Goal: Communication & Community: Participate in discussion

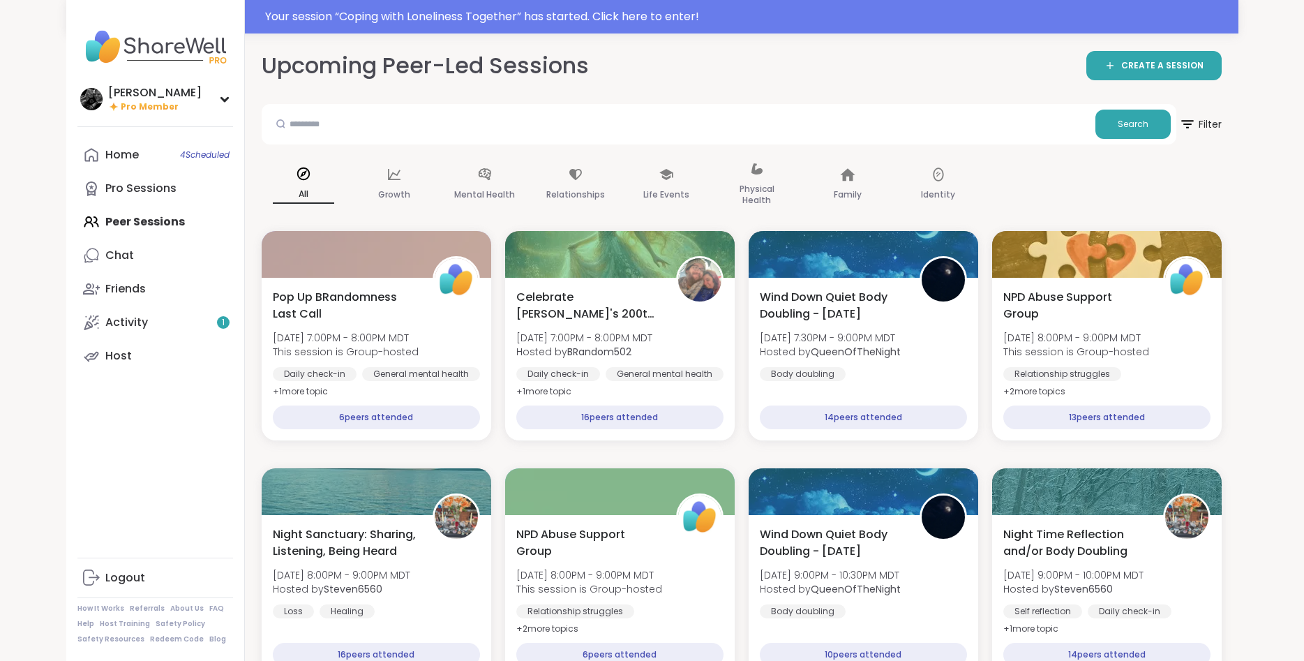
scroll to position [1386, 0]
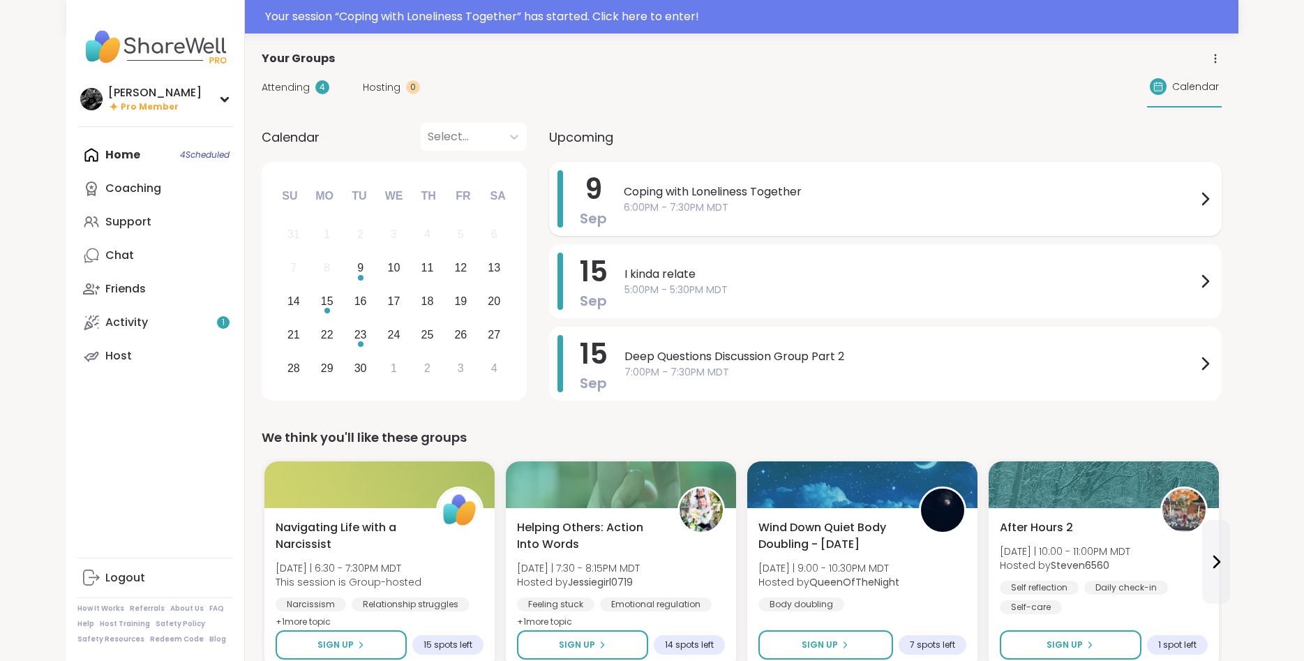
click at [672, 193] on span "Coping with Loneliness Together" at bounding box center [910, 192] width 573 height 17
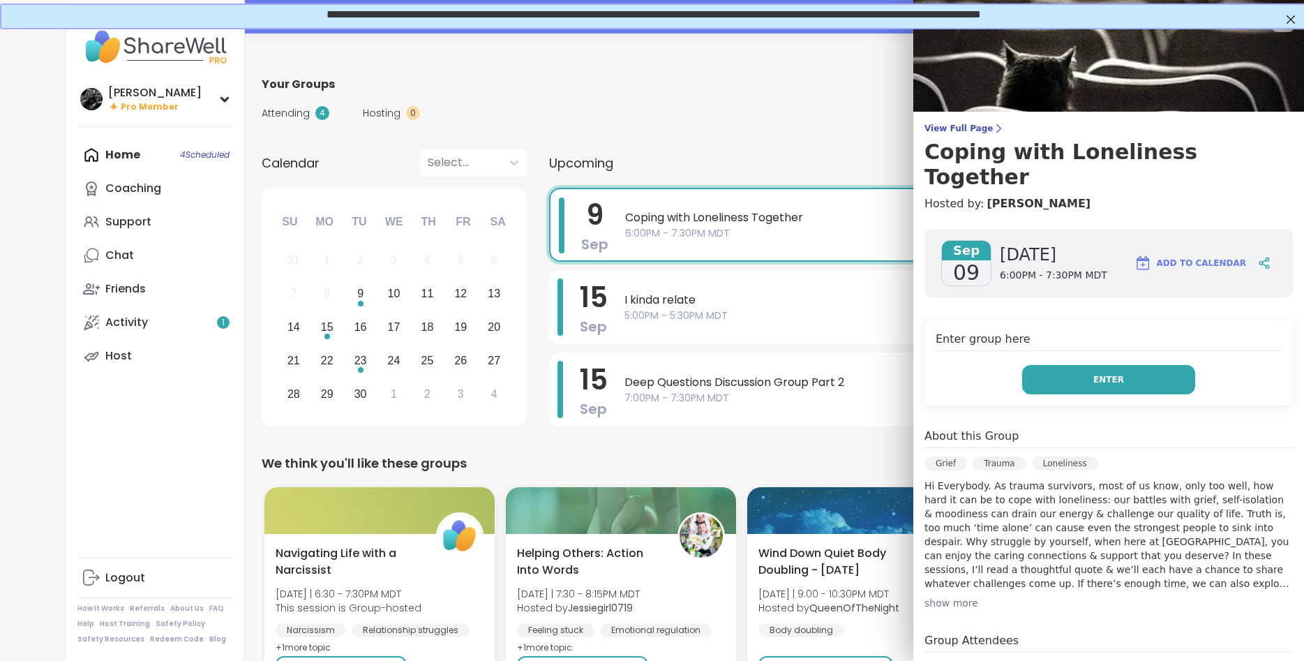
click at [1105, 373] on span "Enter" at bounding box center [1109, 379] width 31 height 13
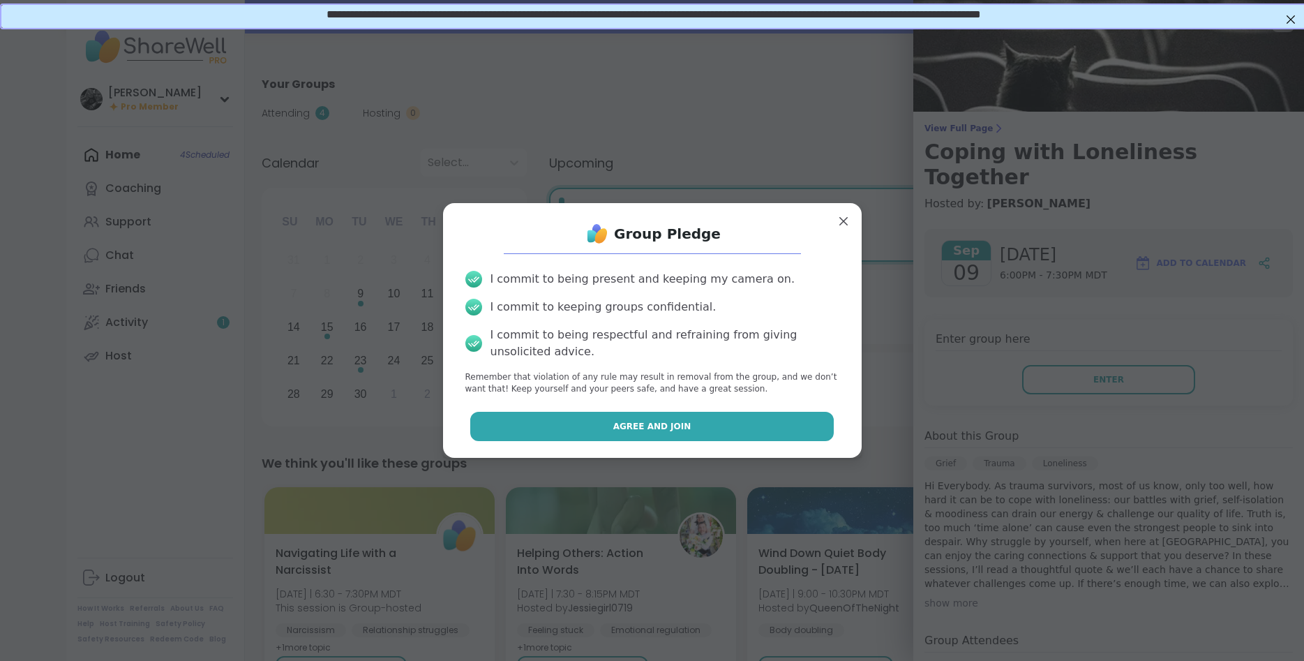
click at [715, 435] on button "Agree and Join" at bounding box center [652, 426] width 364 height 29
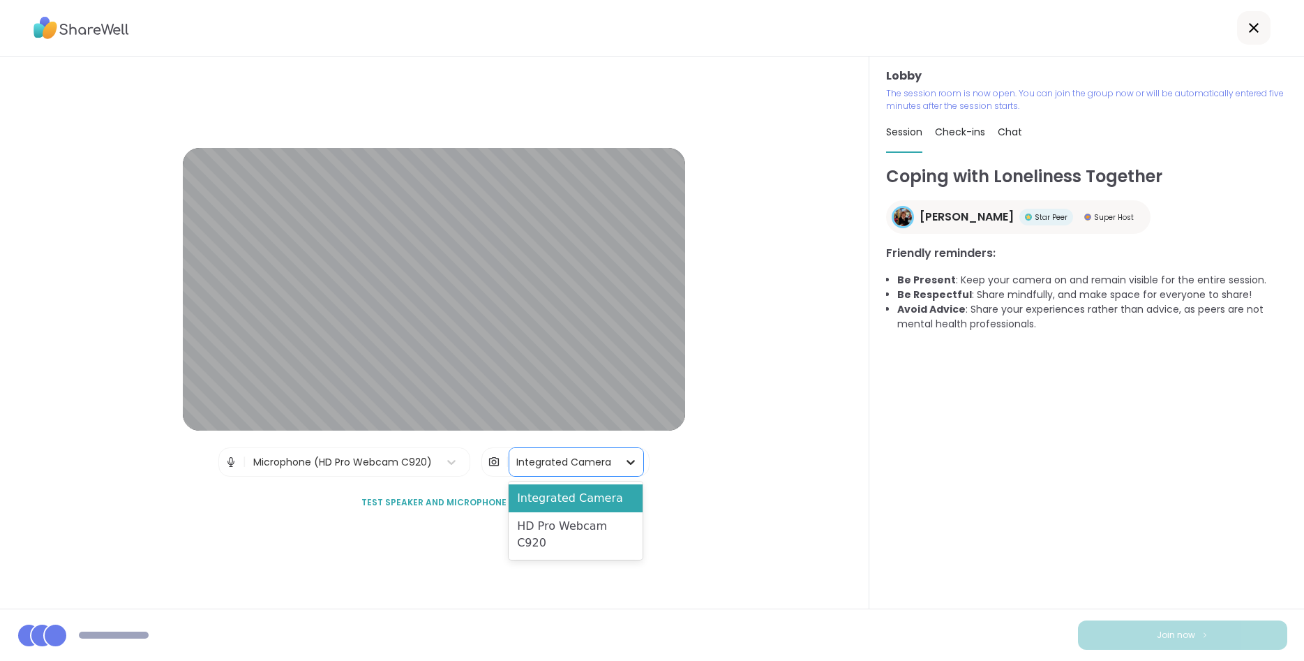
click at [629, 467] on icon at bounding box center [631, 462] width 14 height 14
click at [588, 526] on div "HD Pro Webcam C920" at bounding box center [575, 534] width 133 height 45
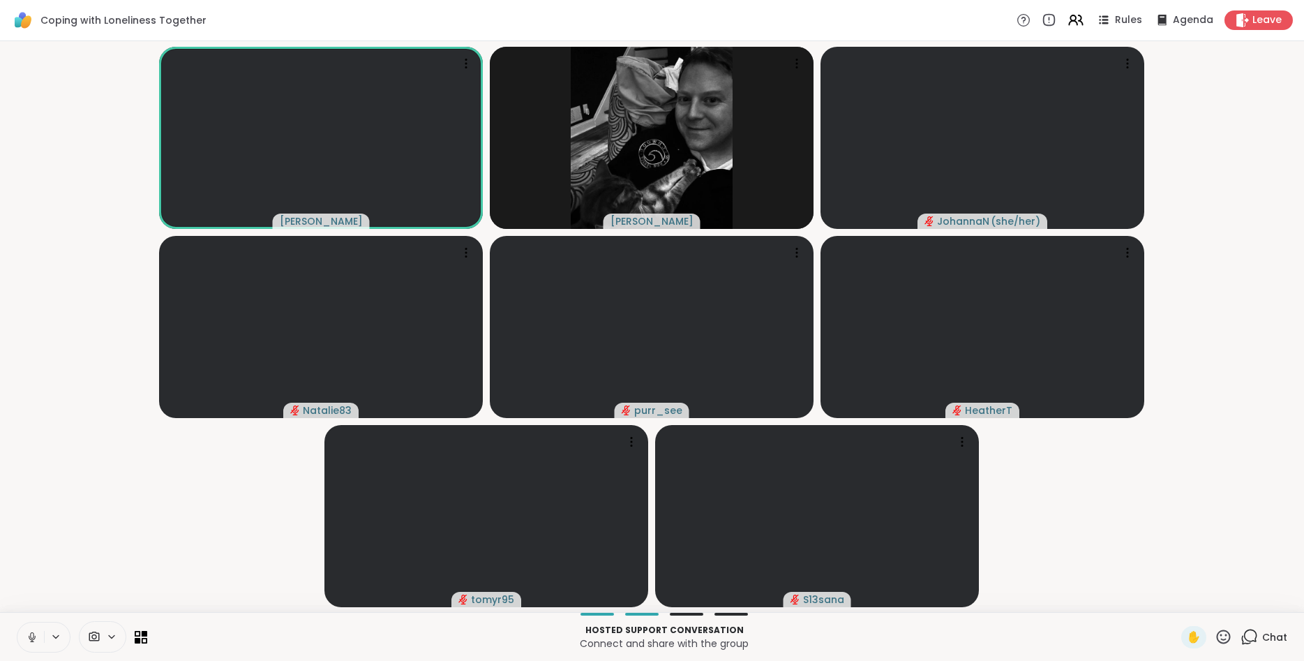
click at [27, 634] on icon at bounding box center [32, 637] width 13 height 13
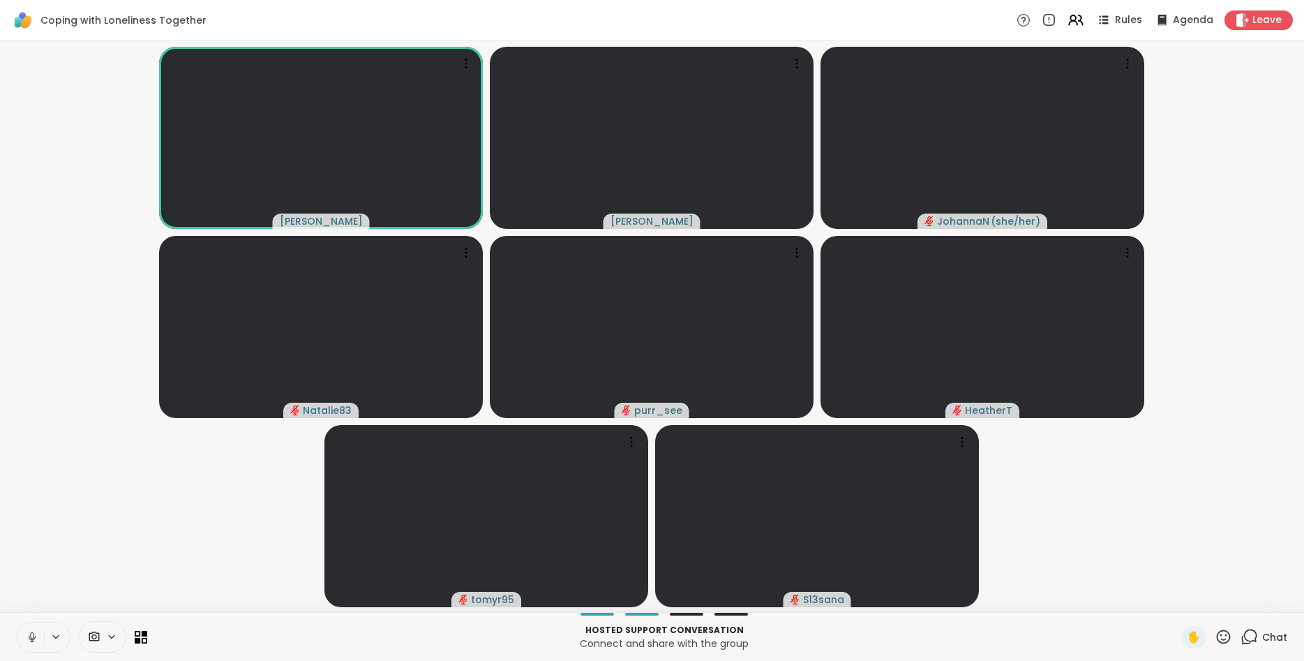
click at [110, 637] on icon at bounding box center [112, 636] width 6 height 3
click at [134, 588] on icon at bounding box center [132, 587] width 13 height 13
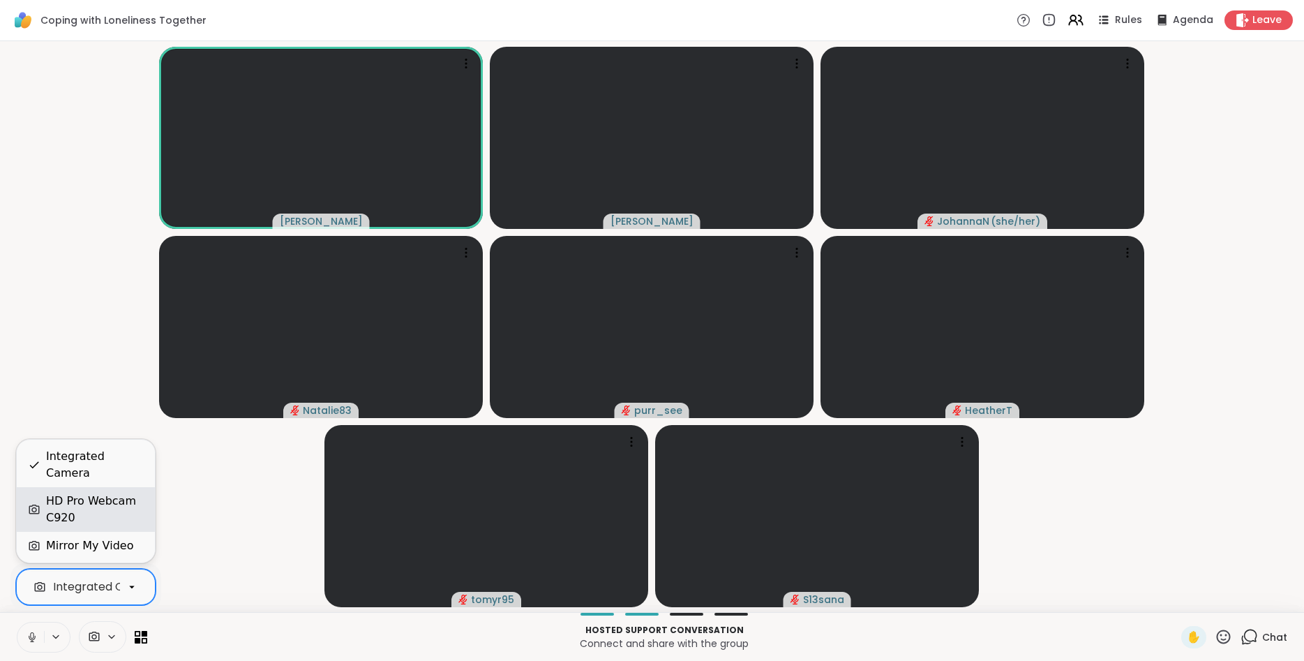
click at [125, 521] on div "HD Pro Webcam C920" at bounding box center [95, 509] width 98 height 33
click at [33, 644] on button at bounding box center [30, 637] width 27 height 29
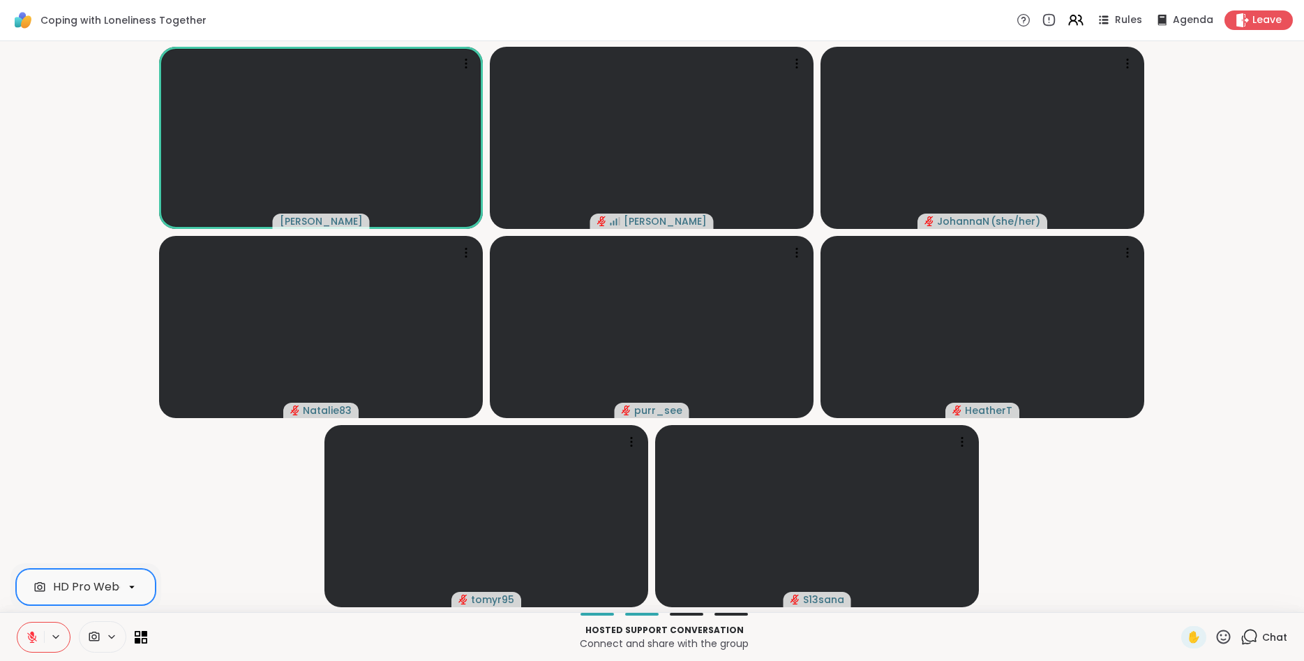
click at [1267, 641] on span "Chat" at bounding box center [1274, 637] width 25 height 14
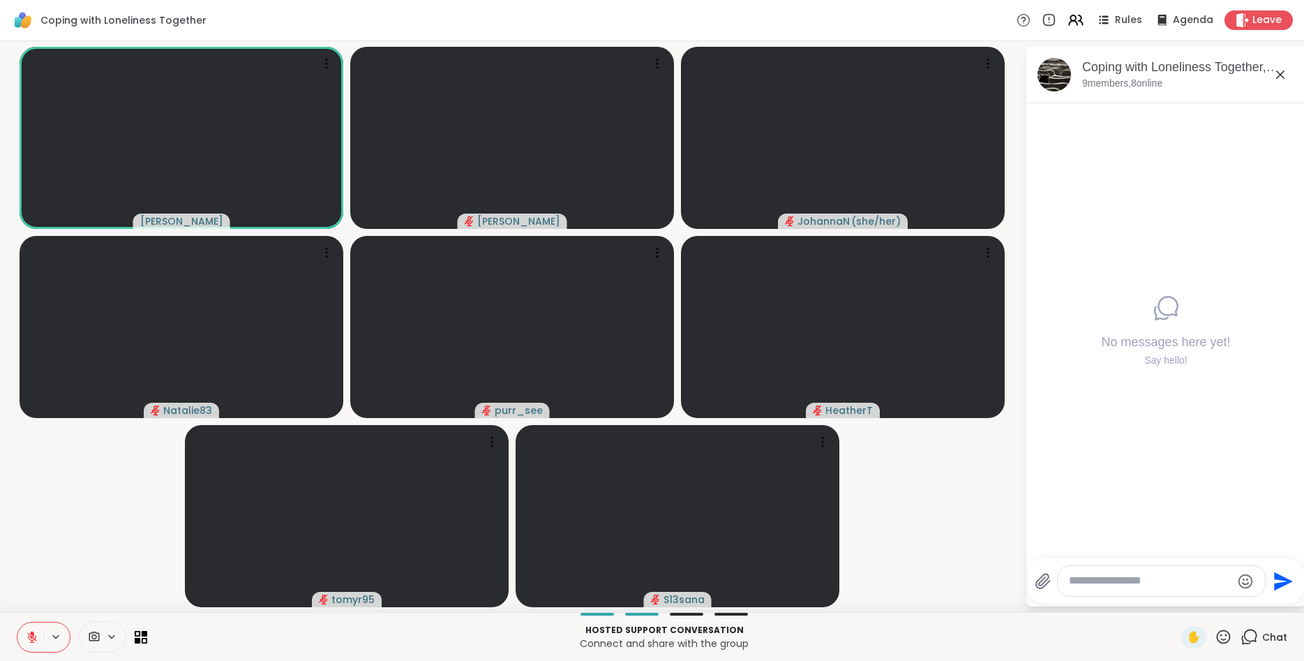
click at [1180, 583] on textarea "Type your message" at bounding box center [1150, 581] width 163 height 15
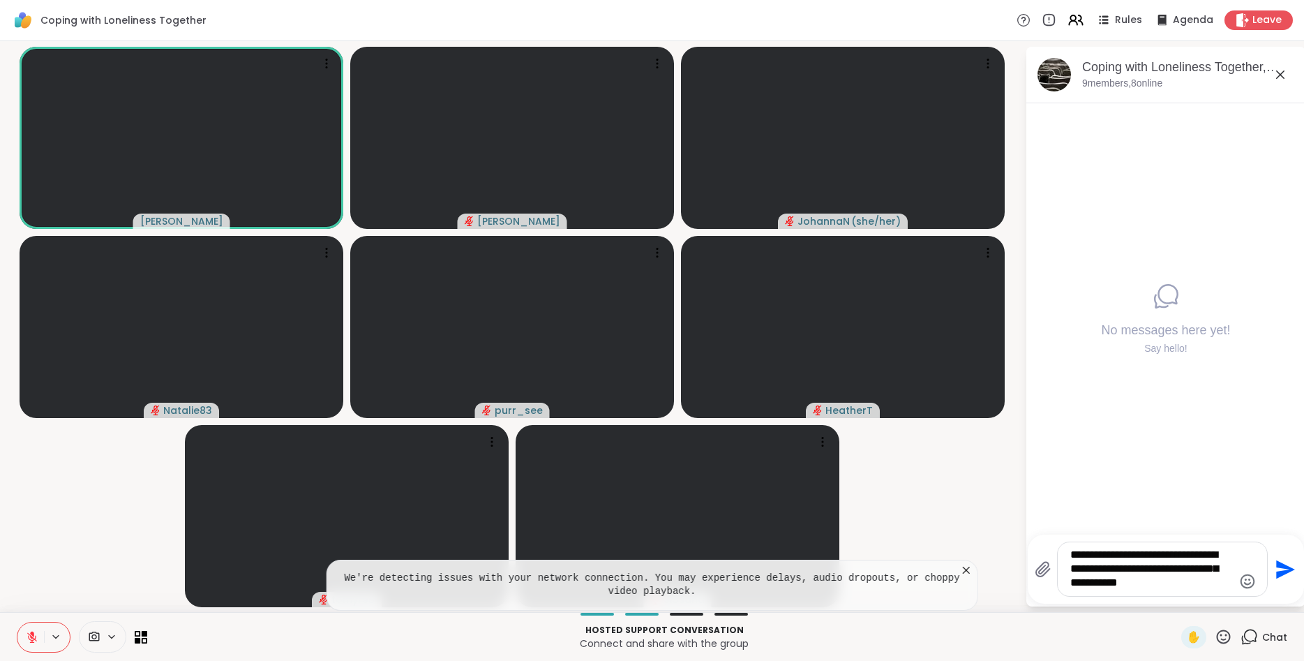
type textarea "**********"
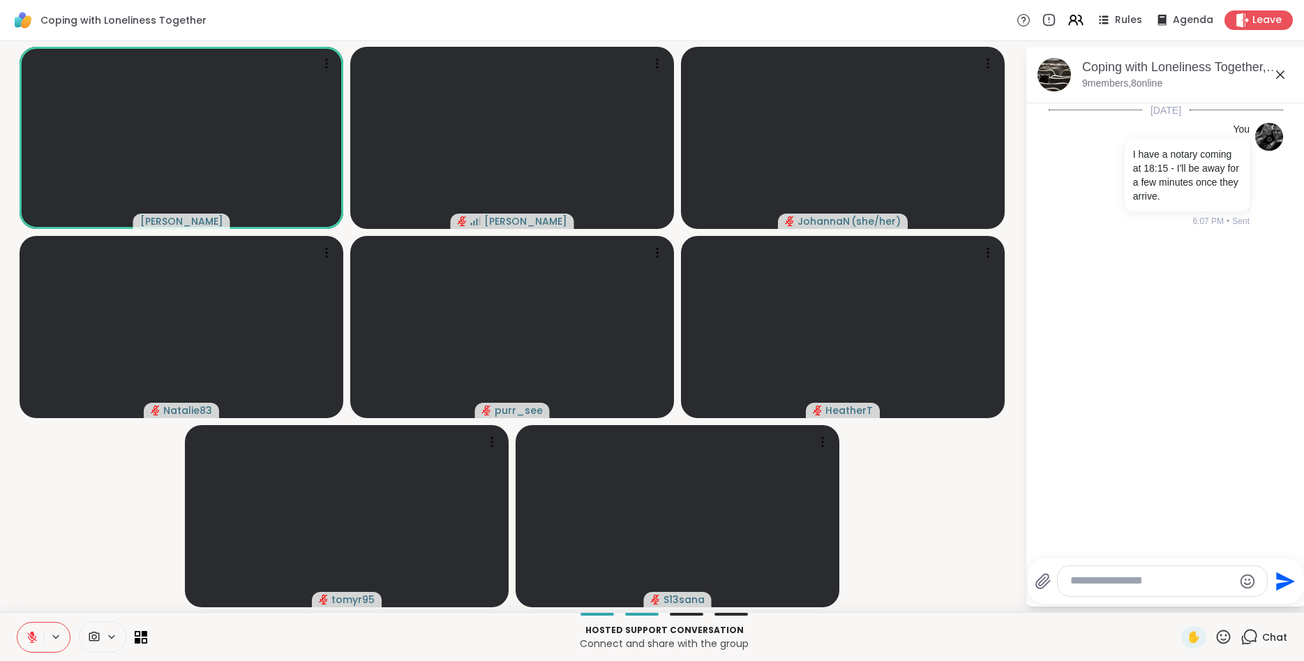
click at [1096, 576] on textarea "Type your message" at bounding box center [1152, 581] width 163 height 15
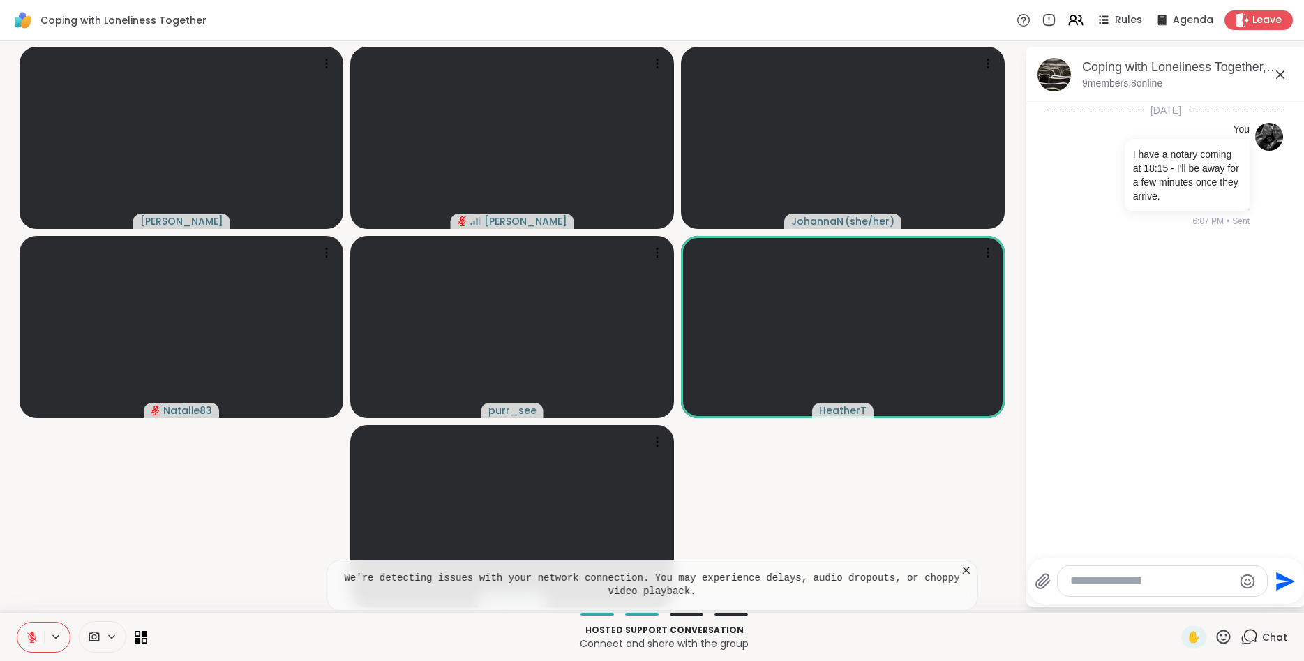
click at [969, 572] on icon at bounding box center [967, 570] width 14 height 14
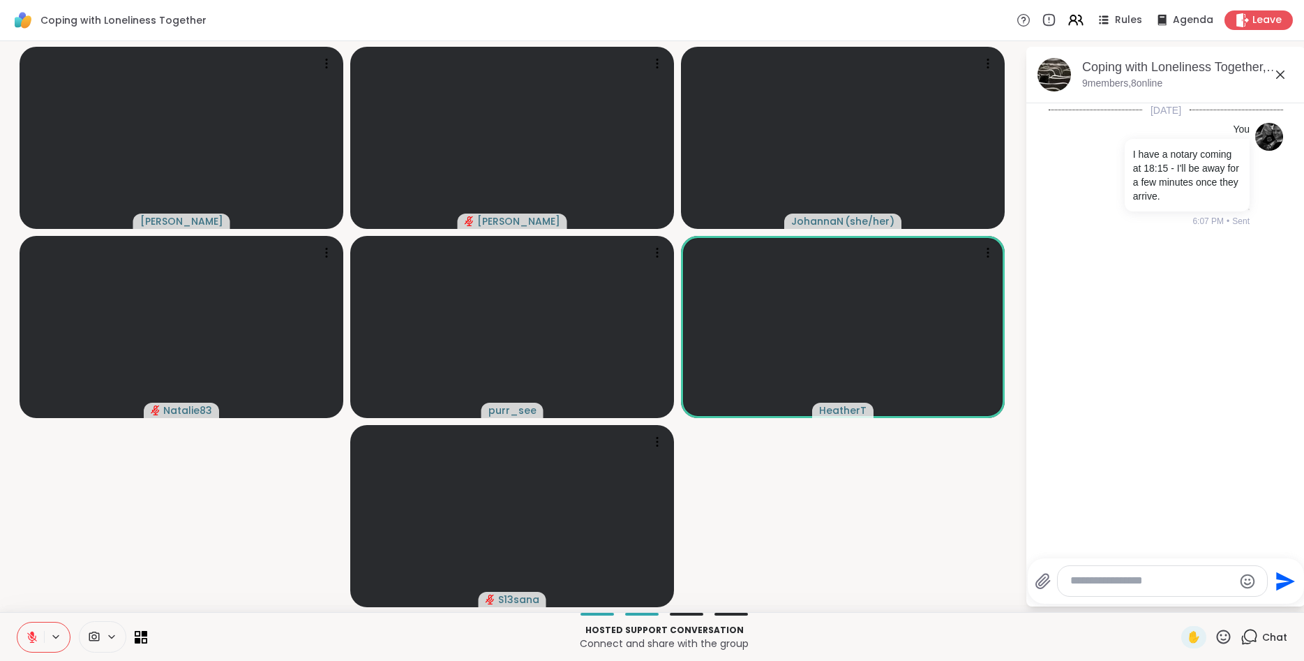
click at [1106, 576] on textarea "Type your message" at bounding box center [1152, 581] width 163 height 15
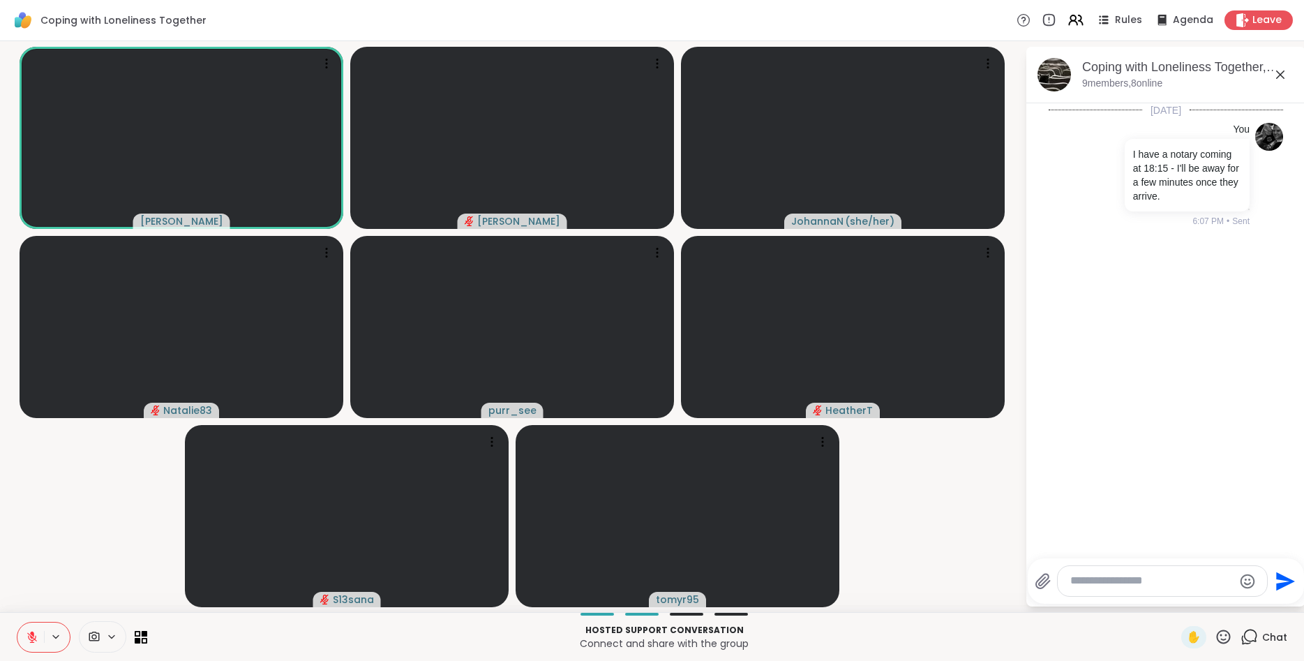
click at [128, 491] on video-player-container "Judy Alan_N JohannaN ( she/her ) Natalie83 purr_see HeatherT S13sana tomyr95" at bounding box center [512, 327] width 1008 height 560
click at [32, 635] on icon at bounding box center [32, 634] width 4 height 6
click at [29, 640] on icon at bounding box center [32, 637] width 13 height 13
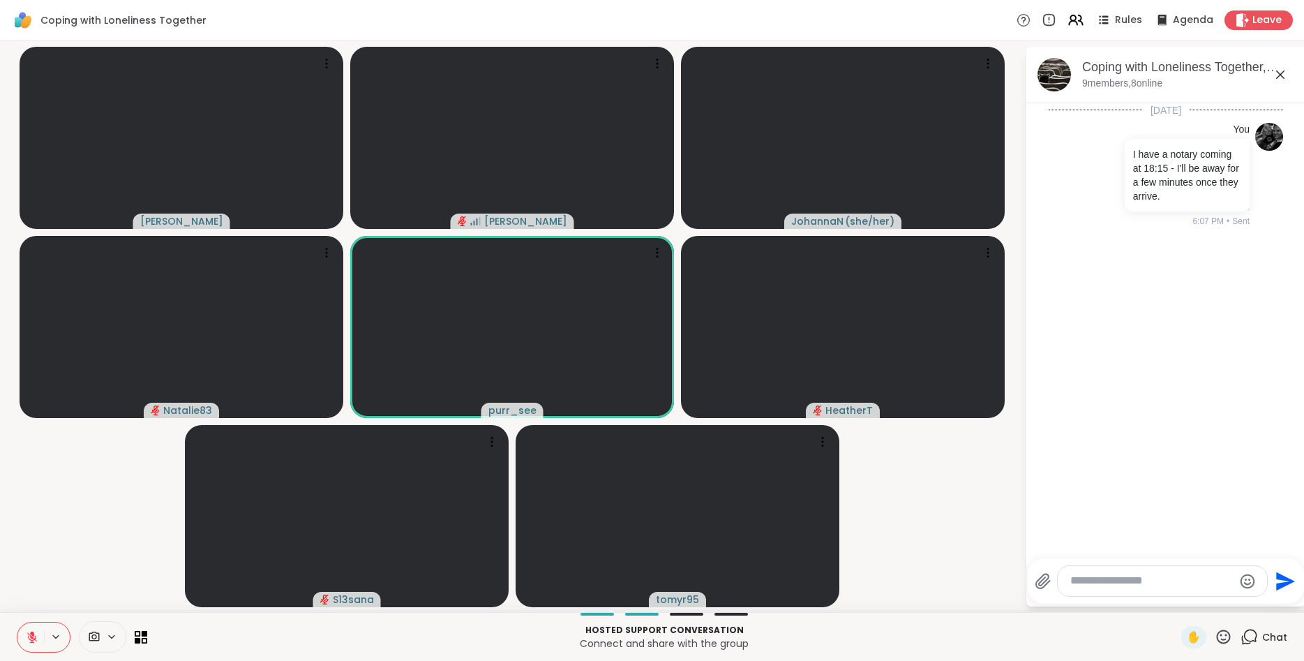
click at [109, 641] on icon at bounding box center [111, 637] width 11 height 12
click at [112, 546] on video-player-container "Judy Alan_N JohannaN ( she/her ) Natalie83 purr_see HeatherT S13sana tomyr95" at bounding box center [512, 327] width 1008 height 560
click at [657, 66] on icon at bounding box center [657, 64] width 14 height 14
click at [602, 176] on div at bounding box center [512, 138] width 324 height 182
click at [114, 638] on icon at bounding box center [111, 637] width 11 height 12
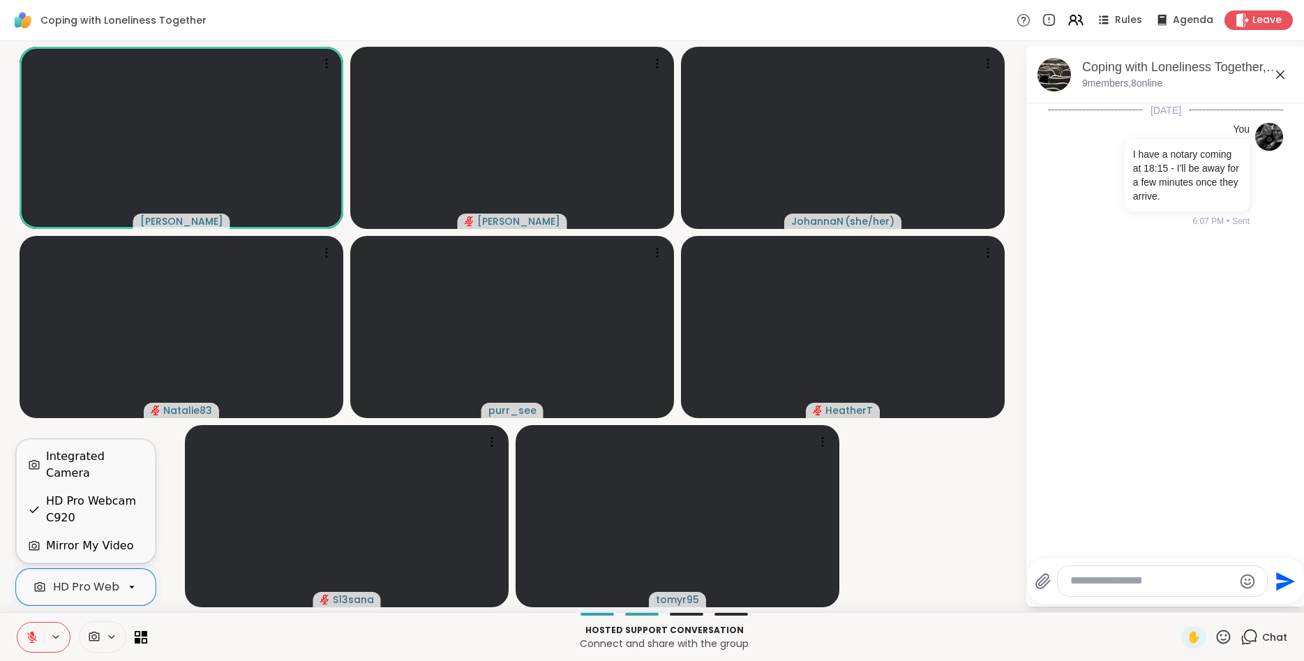
click at [127, 590] on icon at bounding box center [132, 587] width 13 height 13
click at [172, 500] on video-player-container "Judy Alan_N JohannaN ( she/her ) Natalie83 purr_see HeatherT S13sana tomyr95" at bounding box center [512, 327] width 1008 height 560
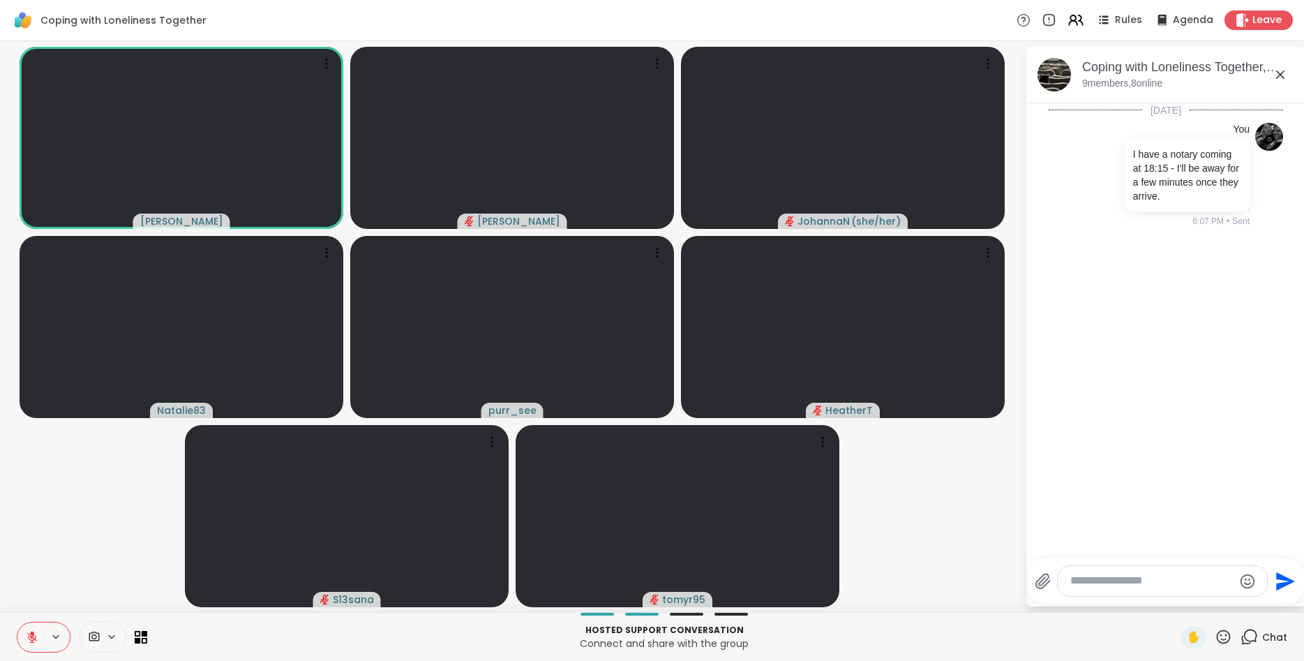
click at [109, 638] on icon at bounding box center [111, 637] width 11 height 12
click at [99, 532] on video-player-container "Judy Alan_N JohannaN ( she/her ) Natalie83 purr_see HeatherT S13sana tomyr95" at bounding box center [512, 327] width 1008 height 560
click at [1111, 570] on div at bounding box center [1162, 581] width 209 height 30
click at [1107, 580] on textarea "Type your message" at bounding box center [1152, 581] width 163 height 15
type textarea "**********"
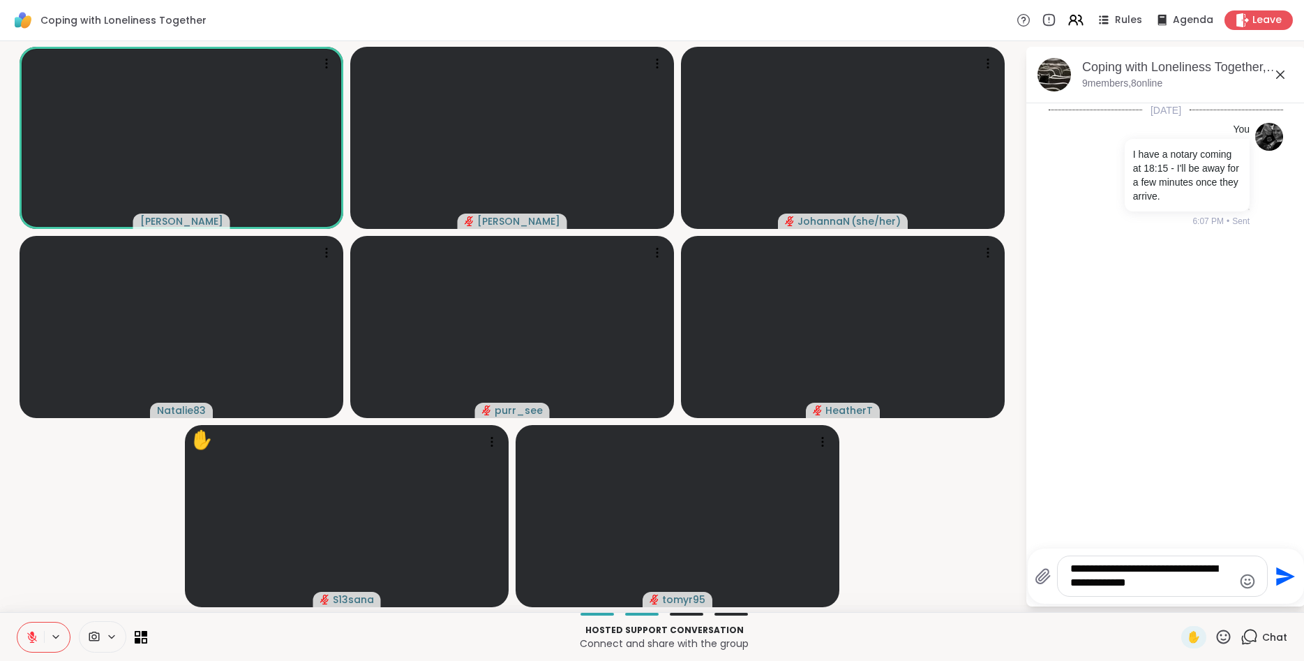
drag, startPoint x: 1146, startPoint y: 582, endPoint x: 1068, endPoint y: 564, distance: 80.2
click at [1071, 564] on textarea "**********" at bounding box center [1152, 576] width 163 height 29
click at [92, 636] on icon at bounding box center [94, 637] width 10 height 10
click at [94, 632] on icon at bounding box center [94, 637] width 10 height 10
click at [110, 636] on icon at bounding box center [112, 636] width 6 height 3
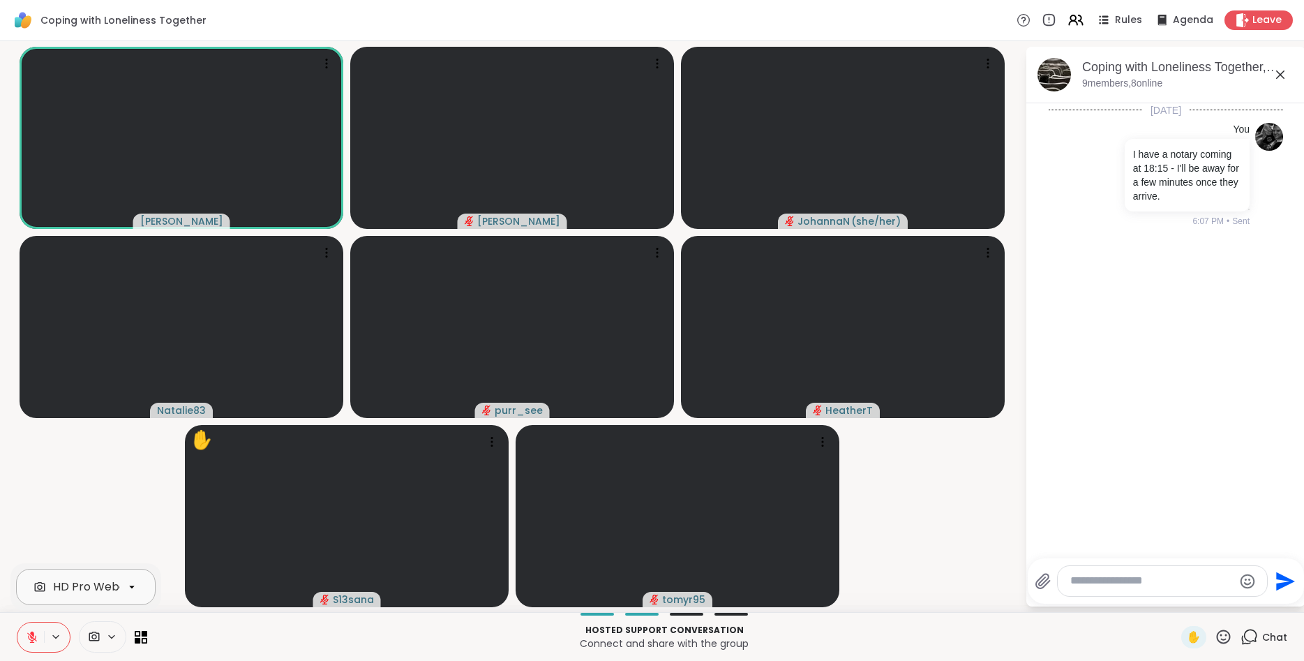
click at [129, 588] on icon at bounding box center [132, 587] width 13 height 13
click at [169, 526] on video-player-container "Judy Alan_N JohannaN ( she/her ) Natalie83 purr_see HeatherT ✋ S13sana tomyr95" at bounding box center [512, 327] width 1008 height 560
click at [1191, 584] on textarea "Type your message" at bounding box center [1152, 581] width 163 height 15
click at [662, 73] on div at bounding box center [658, 64] width 20 height 20
click at [1142, 578] on textarea "Type your message" at bounding box center [1152, 581] width 163 height 15
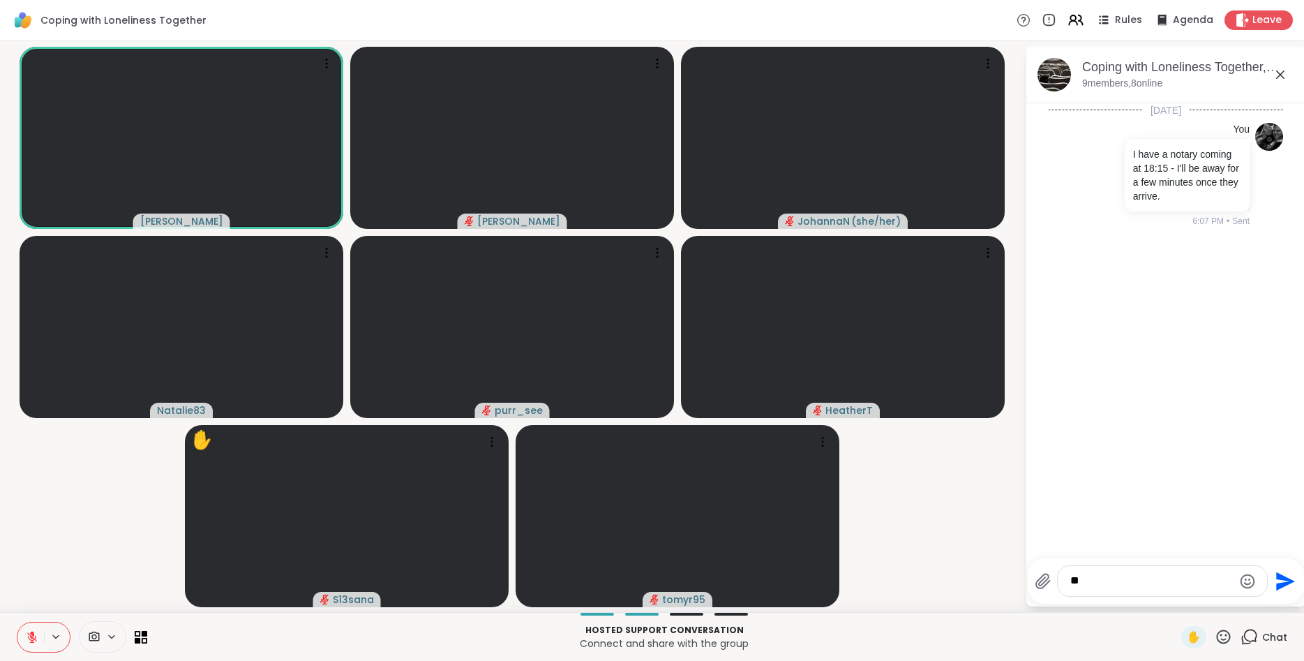
type textarea "***"
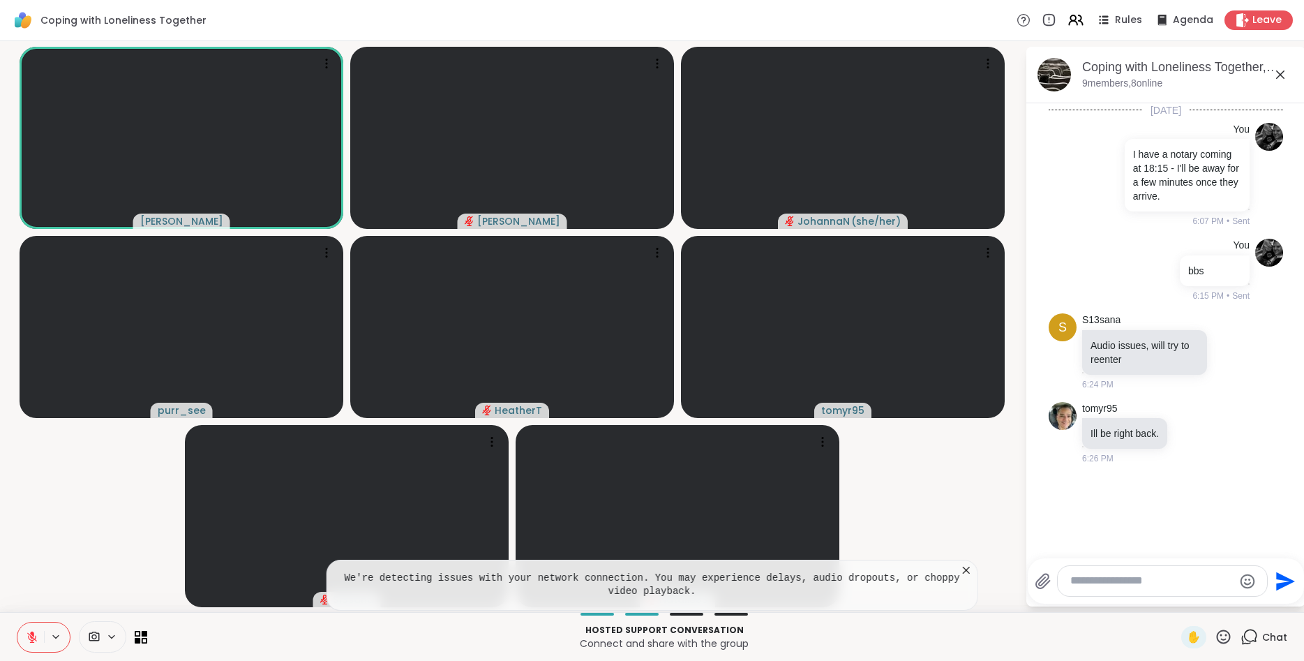
click at [967, 570] on icon at bounding box center [966, 570] width 7 height 7
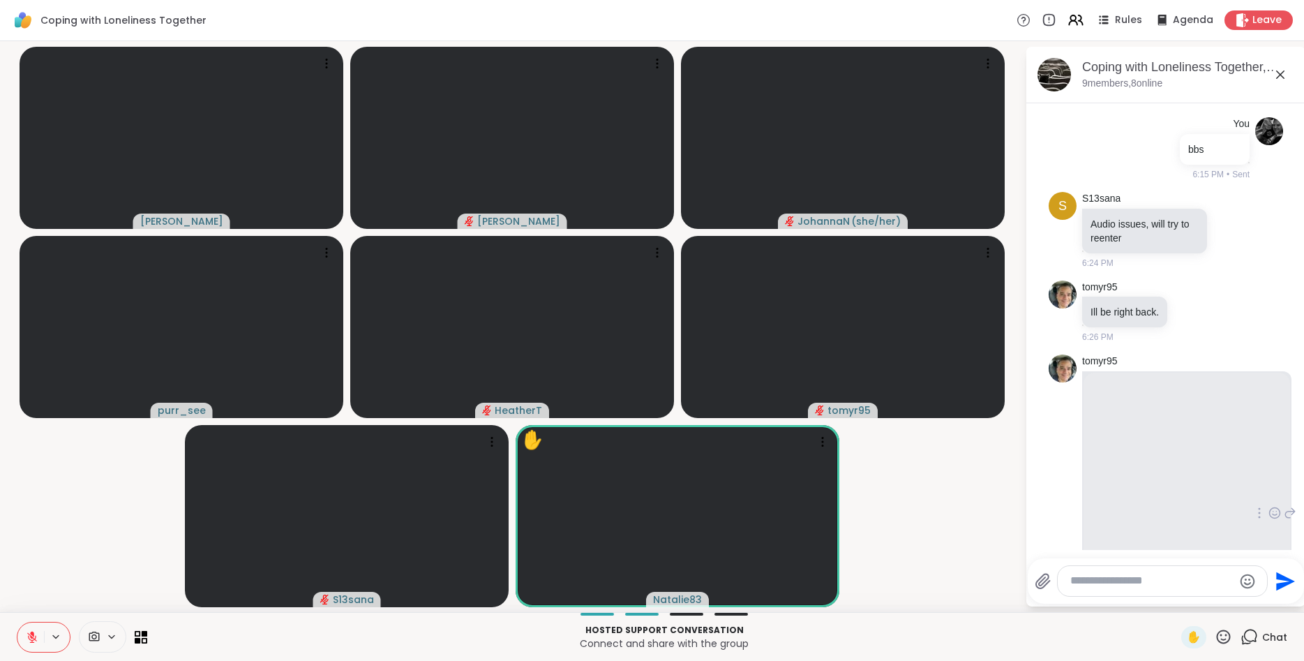
scroll to position [264, 0]
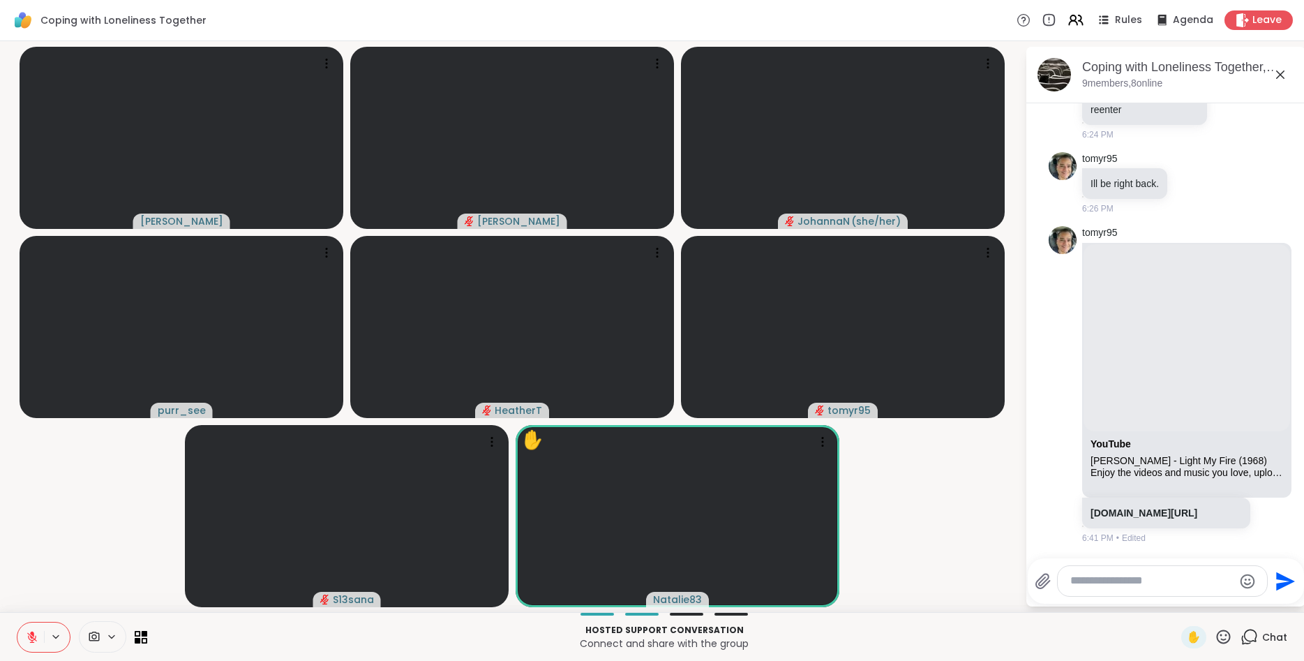
click at [1160, 588] on textarea "Type your message" at bounding box center [1152, 581] width 163 height 15
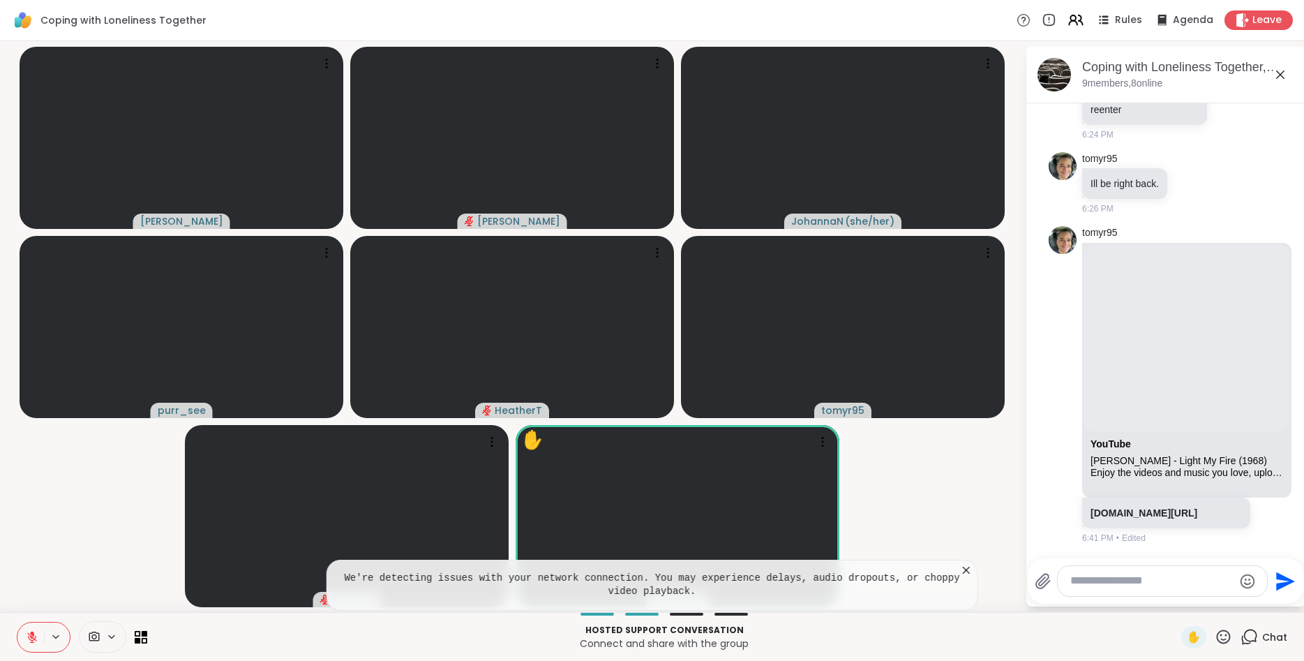
click at [967, 569] on icon at bounding box center [966, 570] width 7 height 7
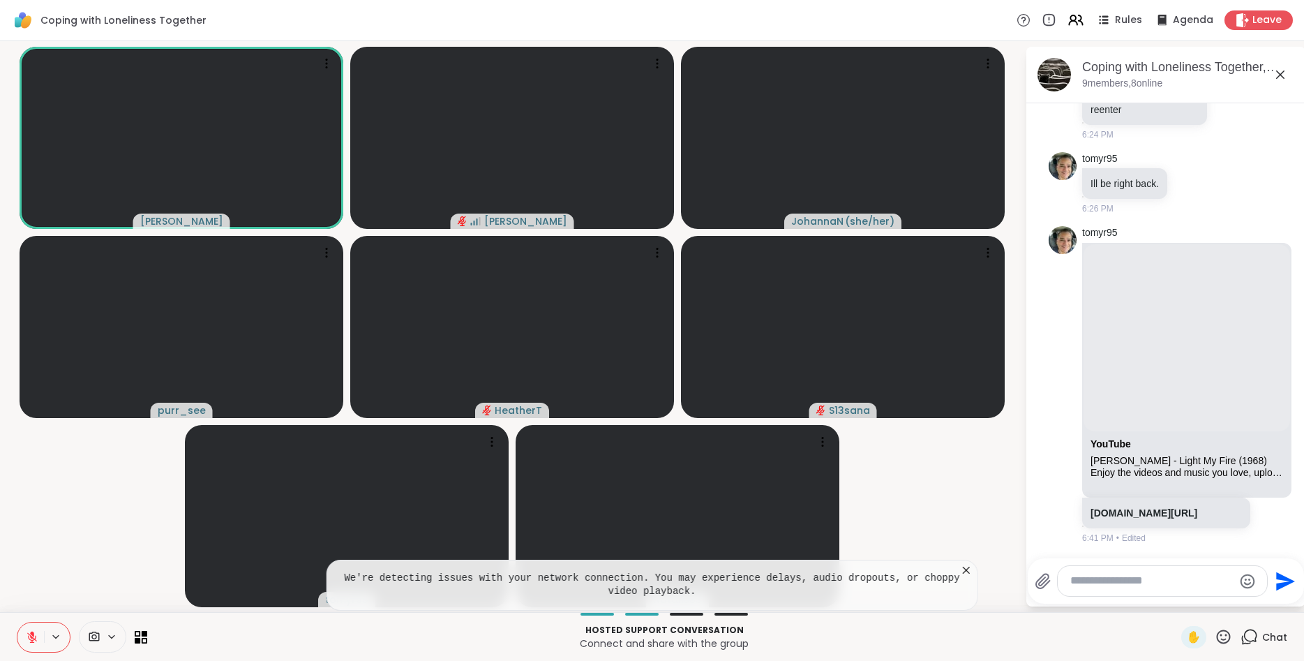
click at [965, 574] on icon at bounding box center [967, 570] width 14 height 14
click at [967, 570] on icon at bounding box center [966, 570] width 7 height 7
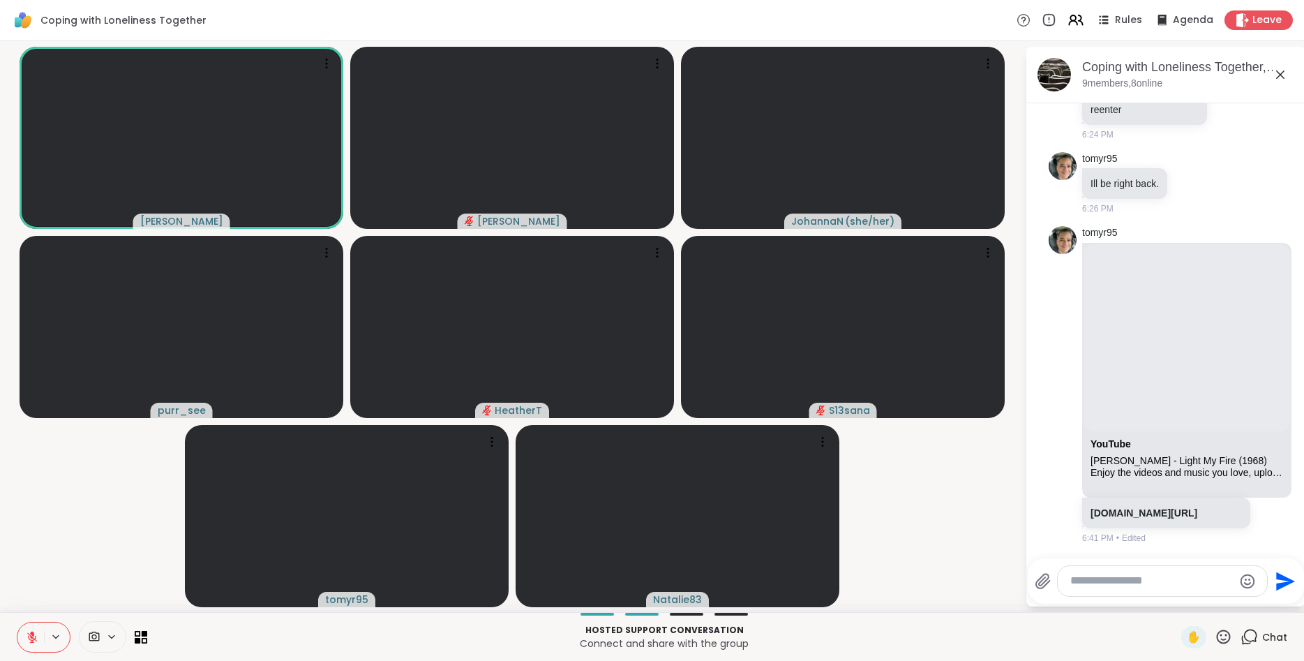
click at [1123, 581] on textarea "Type your message" at bounding box center [1152, 581] width 163 height 15
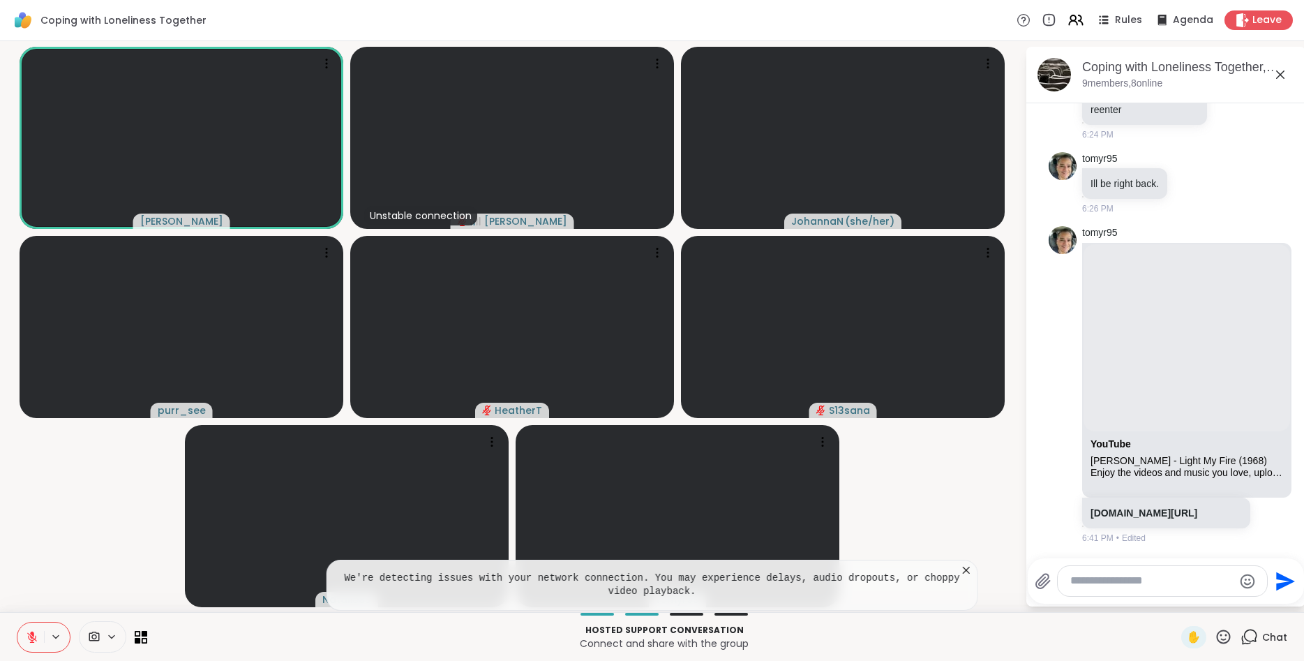
click at [964, 567] on icon at bounding box center [966, 570] width 7 height 7
click at [967, 573] on icon at bounding box center [967, 570] width 14 height 14
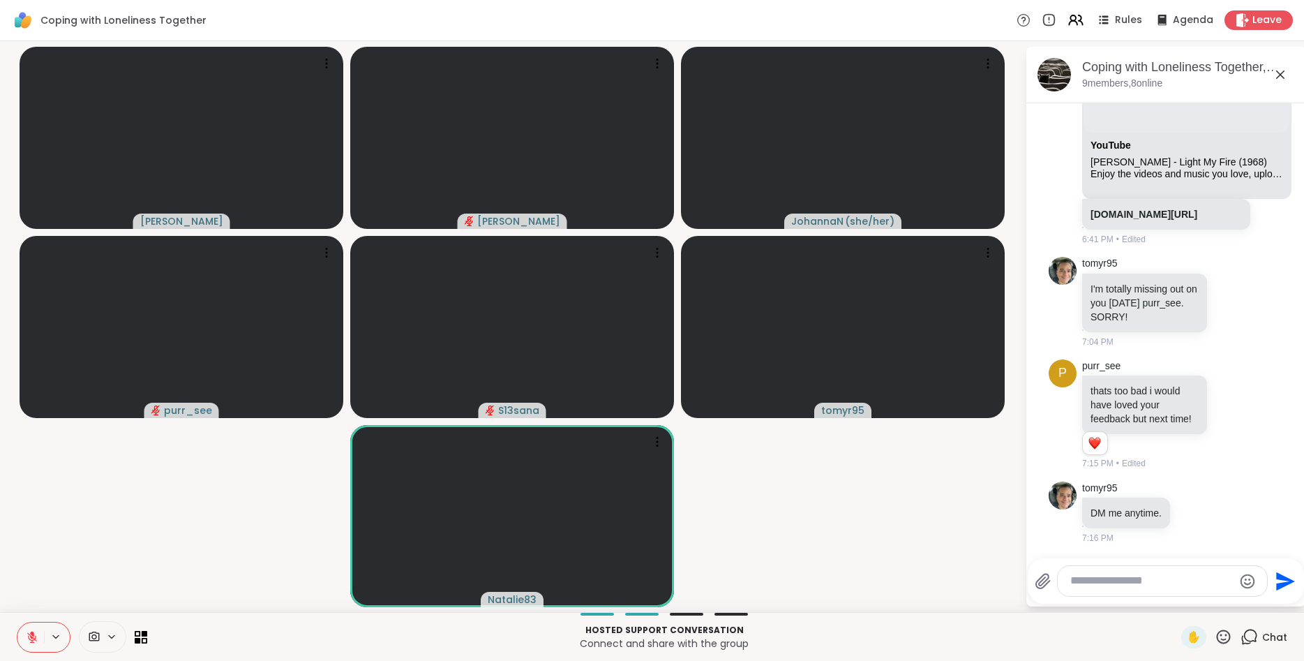
scroll to position [583, 0]
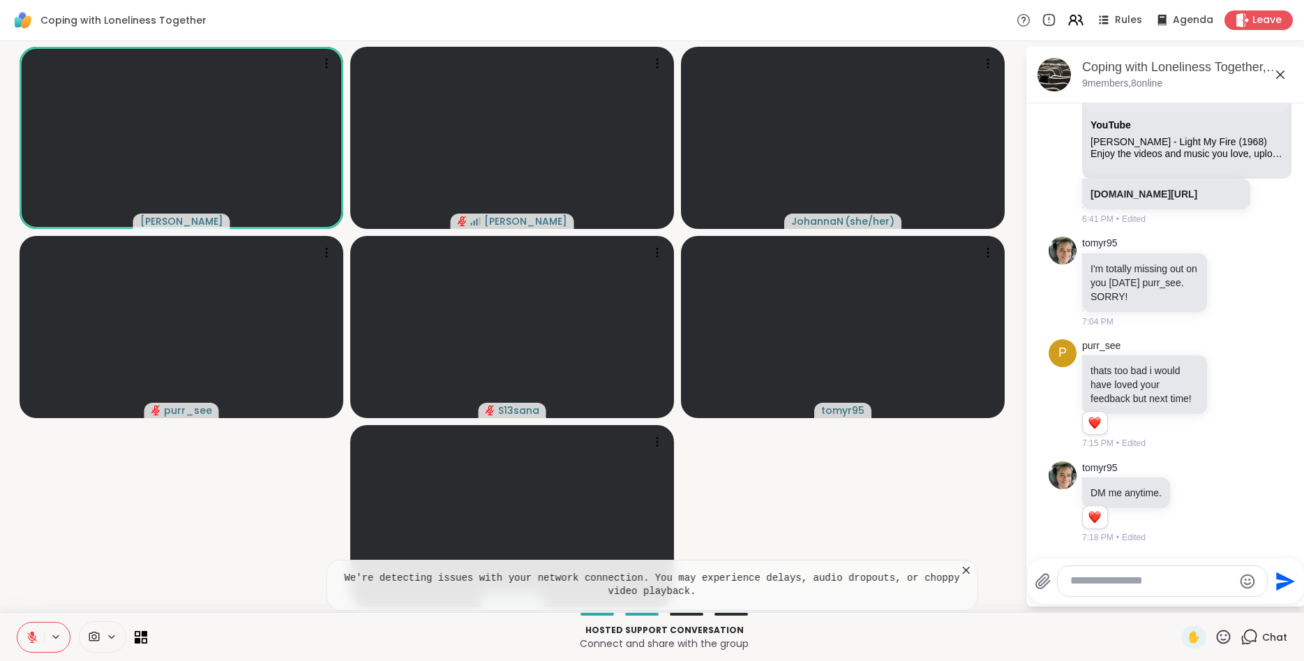
click at [964, 572] on icon at bounding box center [967, 570] width 14 height 14
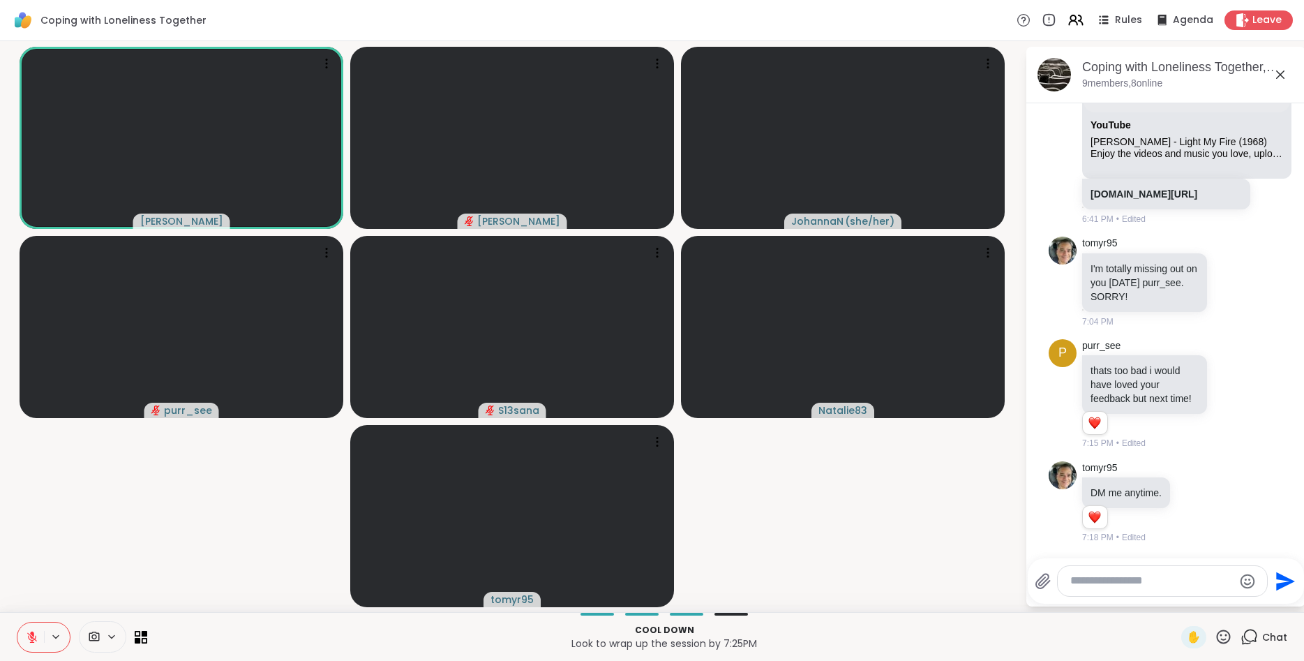
click at [31, 635] on icon at bounding box center [32, 637] width 13 height 13
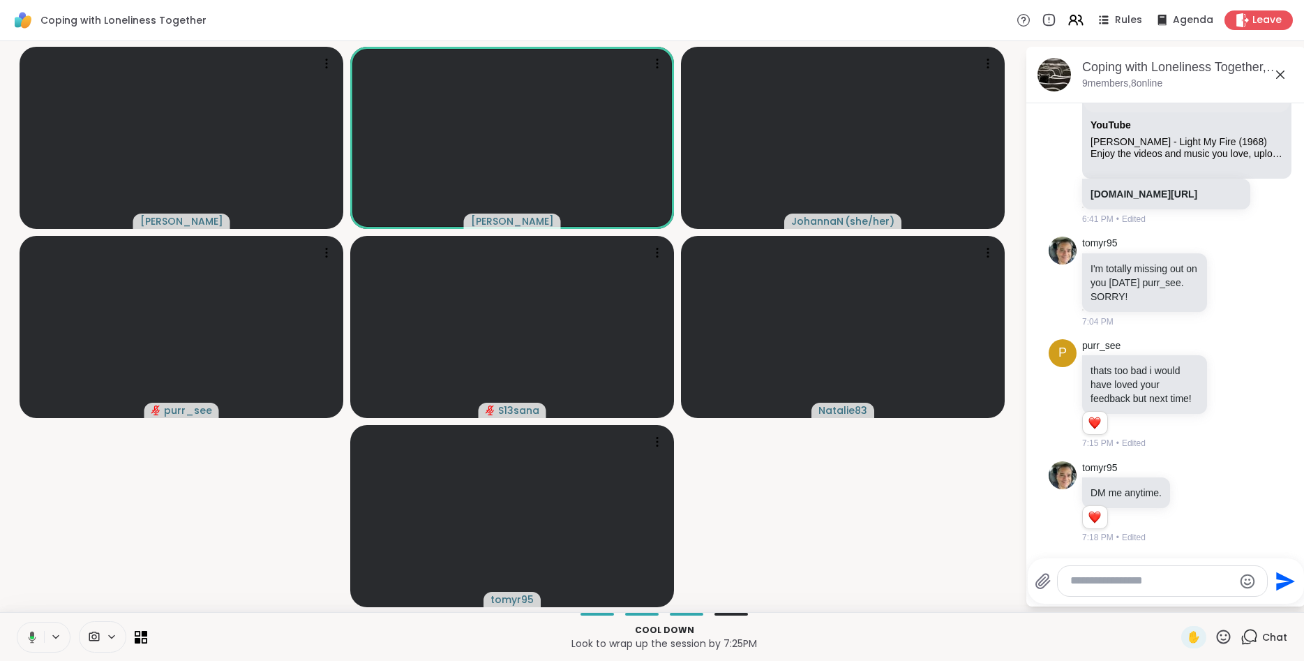
scroll to position [671, 0]
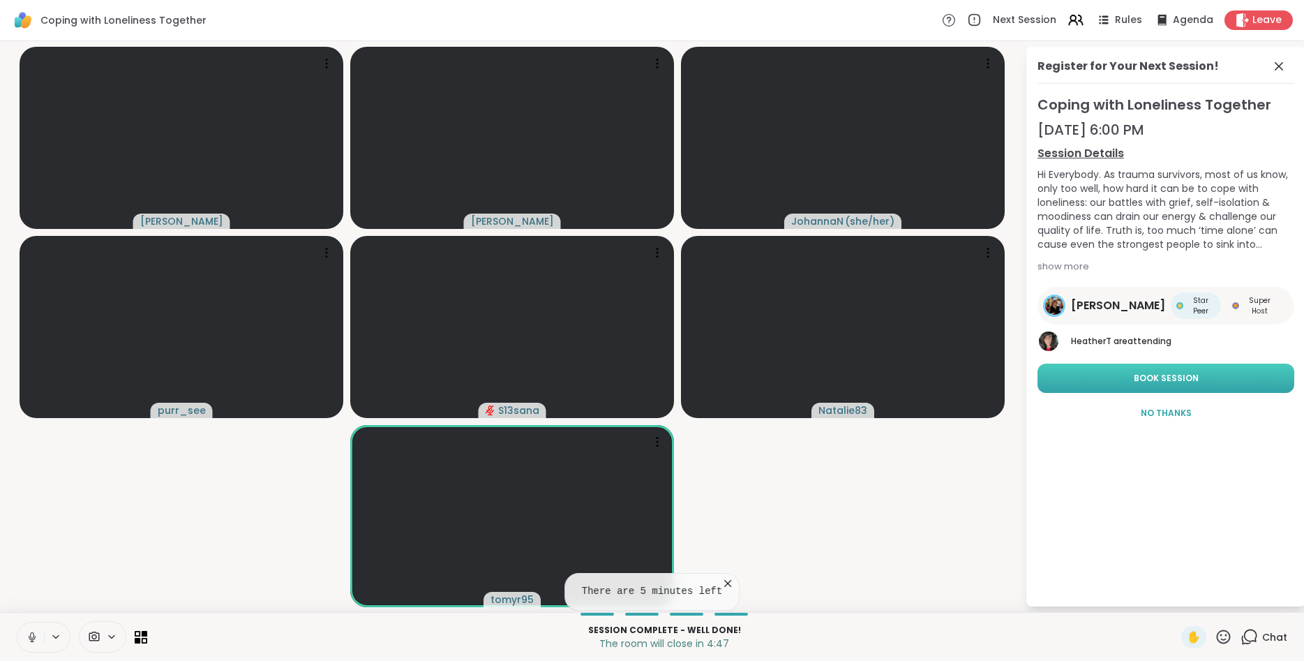
click at [1200, 382] on button "Book Session" at bounding box center [1166, 378] width 257 height 29
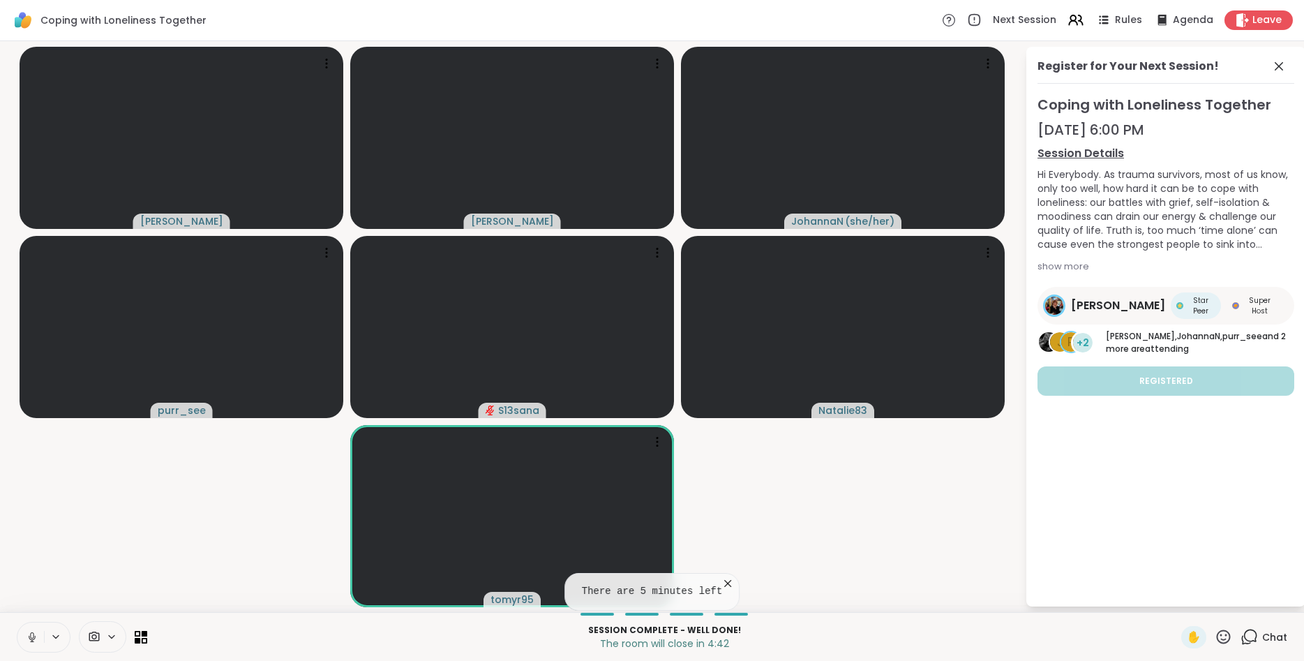
click at [724, 583] on icon at bounding box center [727, 583] width 7 height 7
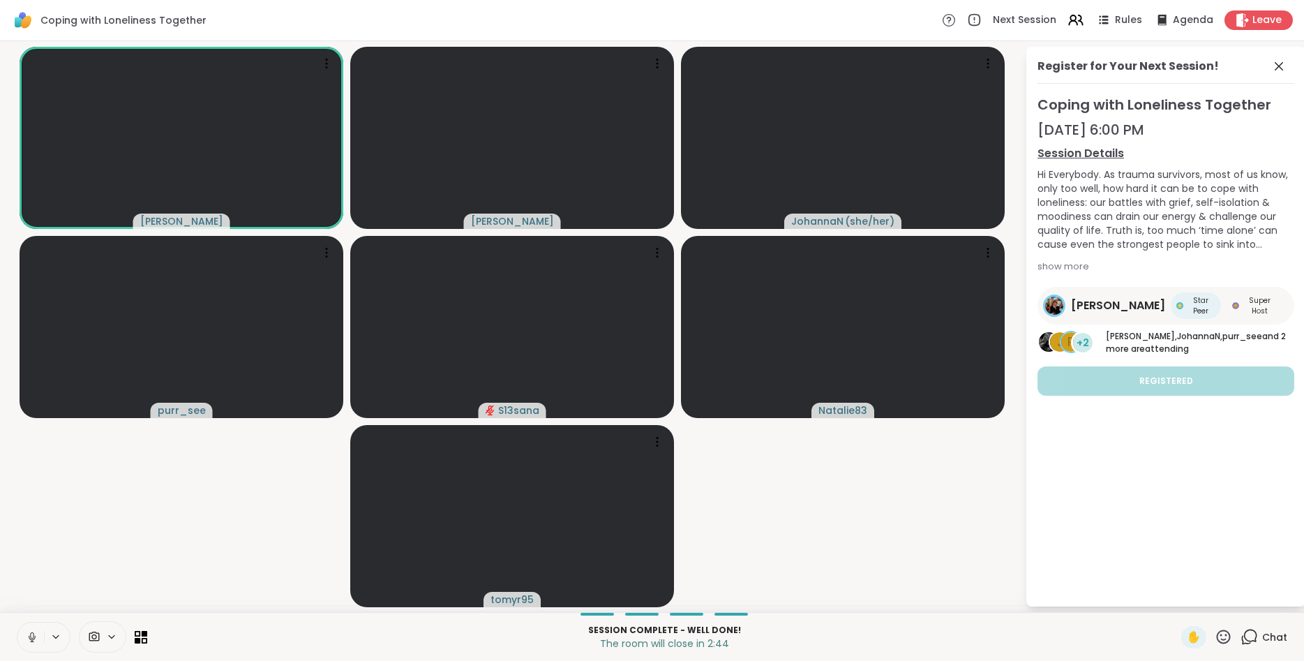
click at [27, 458] on video-player-container "Judy Alan_N JohannaN ( she/her ) purr_see S13sana Natalie83 tomyr95" at bounding box center [512, 327] width 1008 height 560
click at [50, 461] on video-player-container "Judy Alan_N JohannaN ( she/her ) purr_see S13sana Natalie83 tomyr95" at bounding box center [512, 327] width 1008 height 560
click at [24, 631] on button at bounding box center [30, 637] width 27 height 29
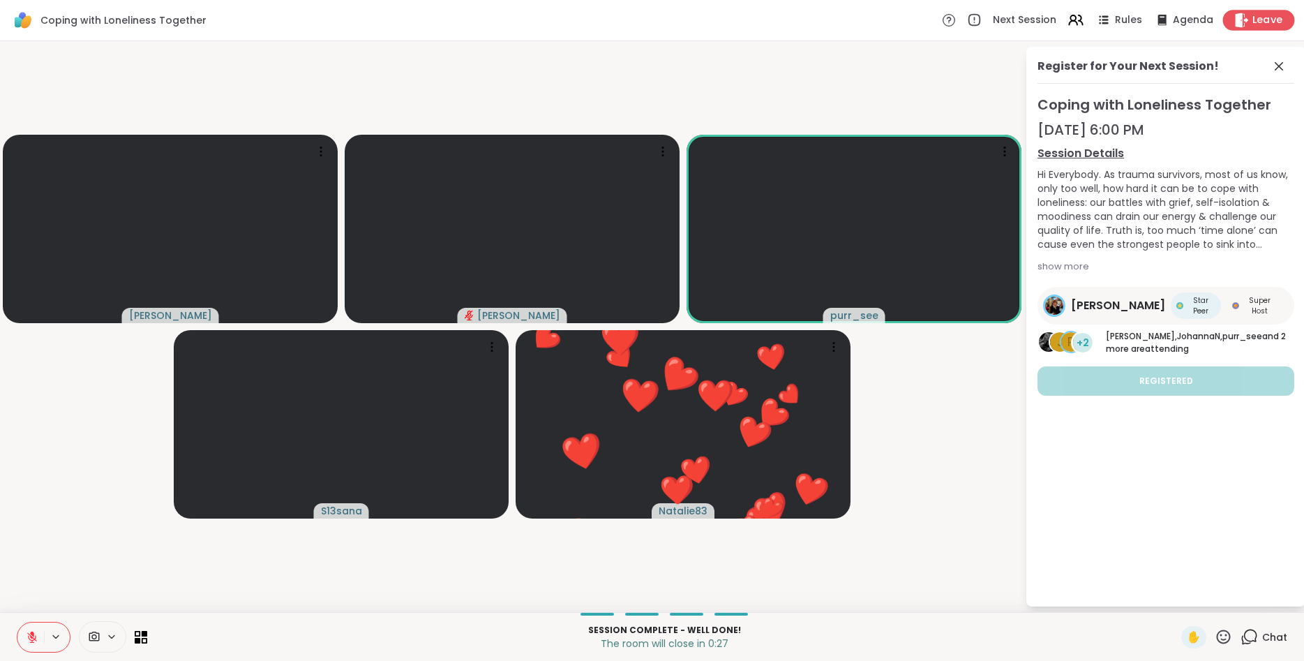
click at [1267, 23] on span "Leave" at bounding box center [1268, 20] width 31 height 15
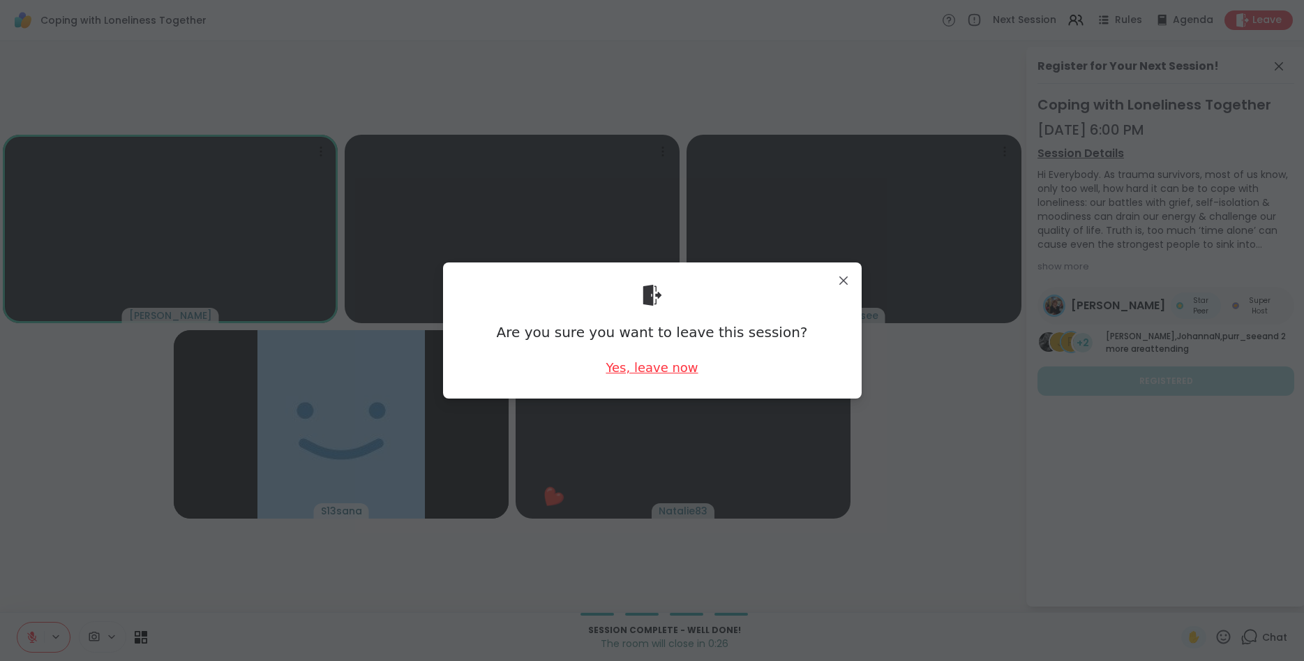
click at [647, 364] on div "Yes, leave now" at bounding box center [652, 367] width 92 height 17
